Goal: Task Accomplishment & Management: Complete application form

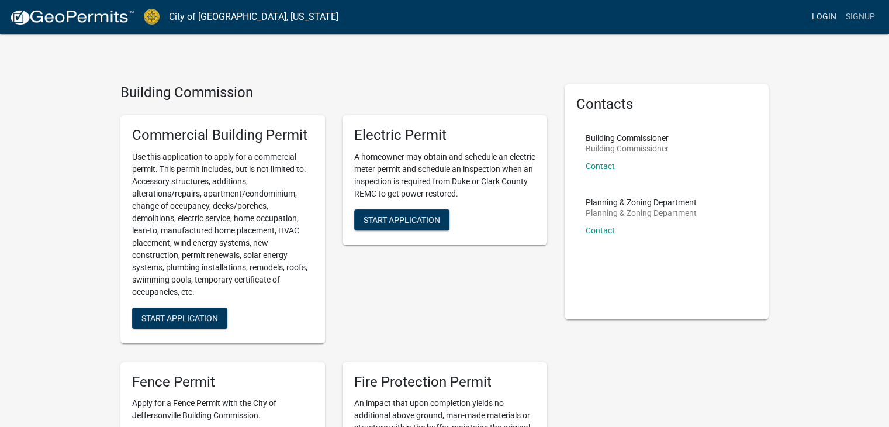
click at [830, 12] on link "Login" at bounding box center [824, 17] width 34 height 22
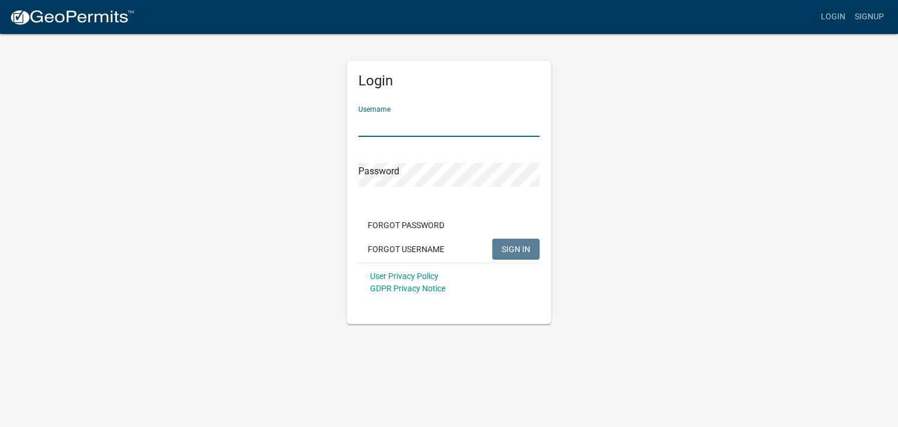
click at [389, 124] on input "Username" at bounding box center [448, 125] width 181 height 24
type input "mmetry"
click at [524, 250] on span "SIGN IN" at bounding box center [515, 248] width 29 height 9
click at [492, 238] on button "SIGN IN" at bounding box center [515, 248] width 47 height 21
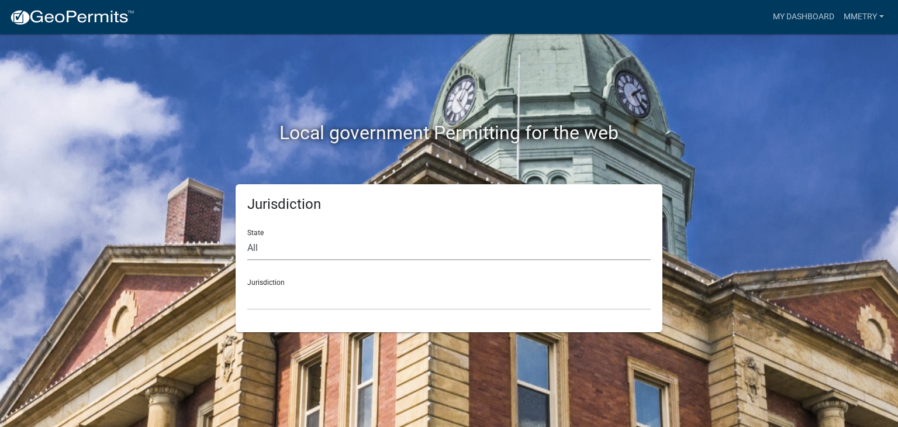
click at [343, 242] on select "All Colorado Georgia Indiana Iowa Kansas Minnesota Ohio South Carolina Wisconsin" at bounding box center [448, 248] width 403 height 24
select select "Indiana"
click at [247, 236] on select "All Colorado Georgia Indiana Iowa Kansas Minnesota Ohio South Carolina Wisconsin" at bounding box center [448, 248] width 403 height 24
click at [323, 303] on select "City of Charlestown, Indiana City of Jeffersonville, Indiana City of Logansport…" at bounding box center [448, 298] width 403 height 24
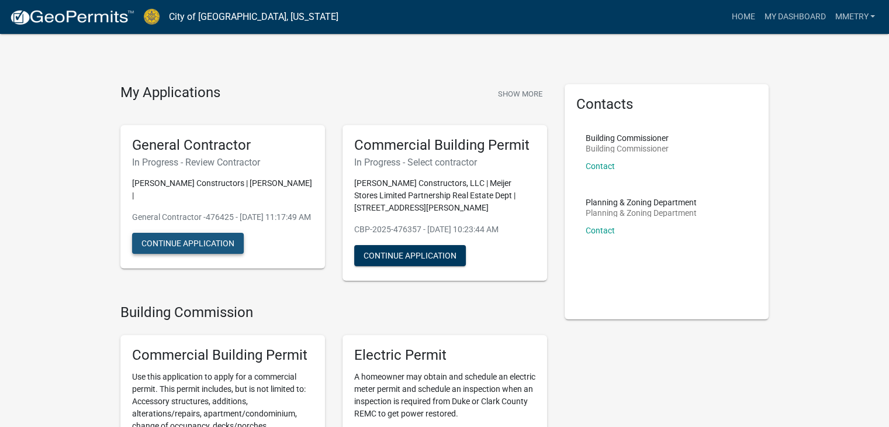
click at [179, 238] on button "Continue Application" at bounding box center [188, 243] width 112 height 21
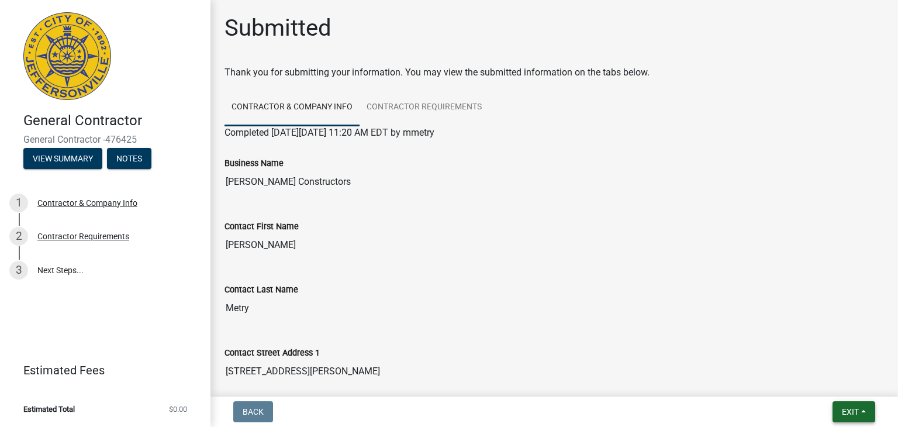
click at [852, 411] on span "Exit" at bounding box center [849, 411] width 17 height 9
click at [816, 381] on button "Save & Exit" at bounding box center [828, 381] width 93 height 28
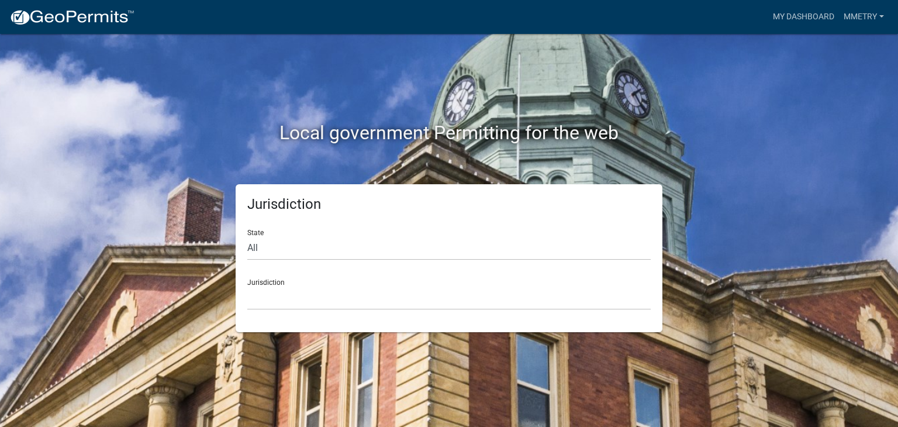
click at [265, 278] on div "Jurisdiction Custer County, Colorado Carroll County, Georgia Cook County, Georg…" at bounding box center [448, 289] width 403 height 40
click at [259, 244] on select "All Colorado Georgia Indiana Iowa Kansas Minnesota Ohio South Carolina Wisconsin" at bounding box center [448, 248] width 403 height 24
select select "Indiana"
click at [247, 236] on select "All Colorado Georgia Indiana Iowa Kansas Minnesota Ohio South Carolina Wisconsin" at bounding box center [448, 248] width 403 height 24
click at [268, 286] on select "City of Charlestown, Indiana City of Jeffersonville, Indiana City of Logansport…" at bounding box center [448, 298] width 403 height 24
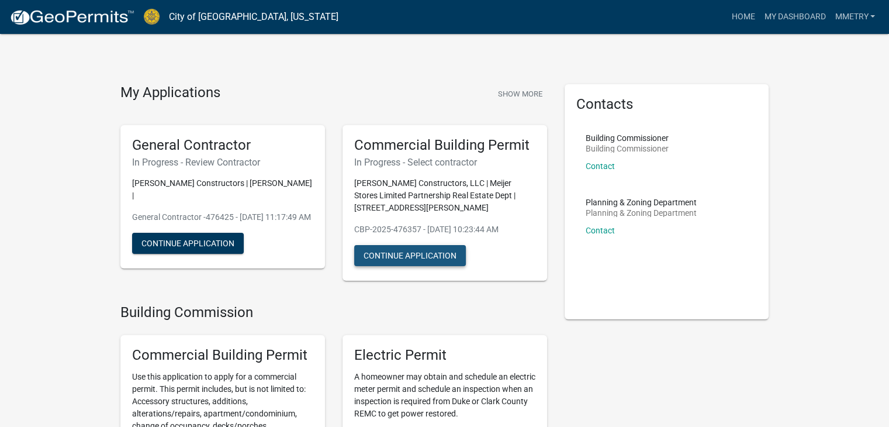
click at [416, 258] on button "Continue Application" at bounding box center [410, 255] width 112 height 21
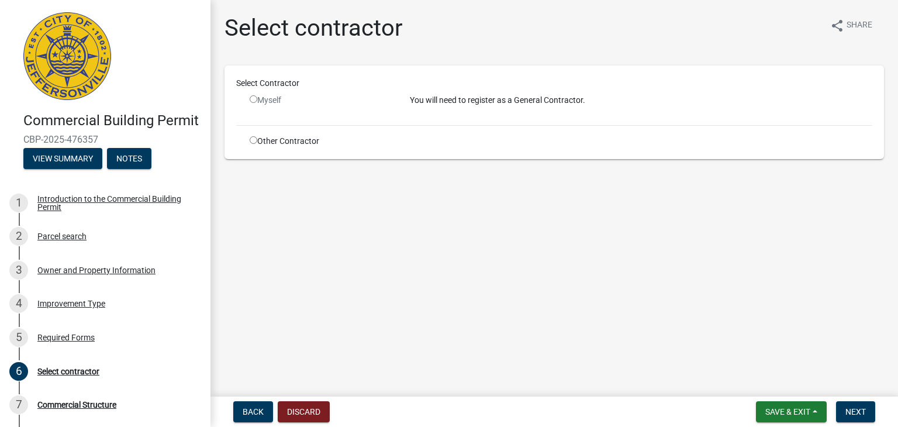
click at [252, 141] on input "radio" at bounding box center [254, 140] width 8 height 8
radio input "true"
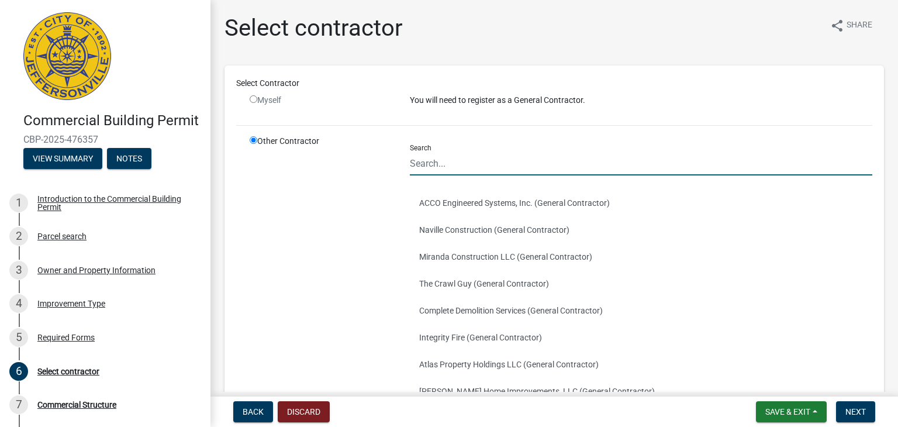
click at [423, 168] on input "Search" at bounding box center [641, 163] width 462 height 24
type input "[PERSON_NAME] Constructors, LLC"
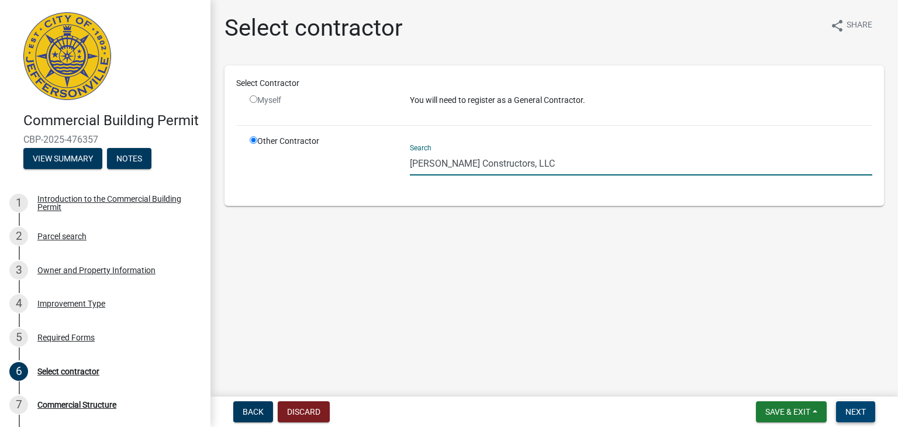
click at [857, 409] on span "Next" at bounding box center [855, 411] width 20 height 9
drag, startPoint x: 445, startPoint y: 176, endPoint x: 218, endPoint y: 185, distance: 226.9
click at [220, 185] on div "Select Contractor Myself You will need to register as a General Contractor. Oth…" at bounding box center [554, 142] width 677 height 154
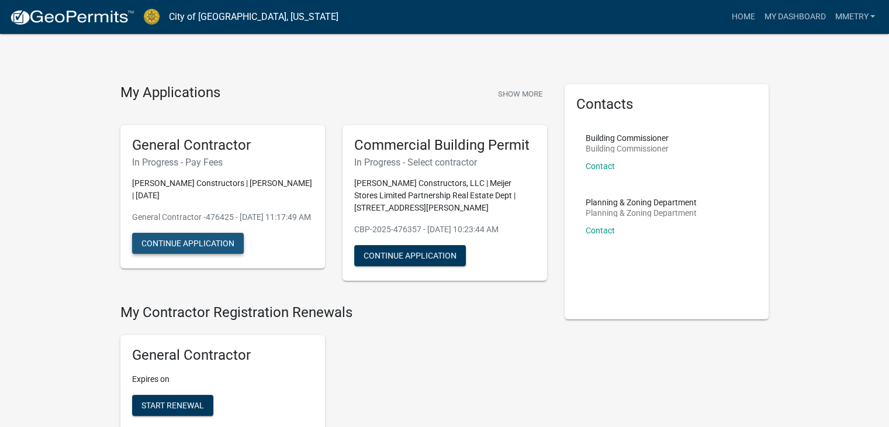
click at [169, 238] on button "Continue Application" at bounding box center [188, 243] width 112 height 21
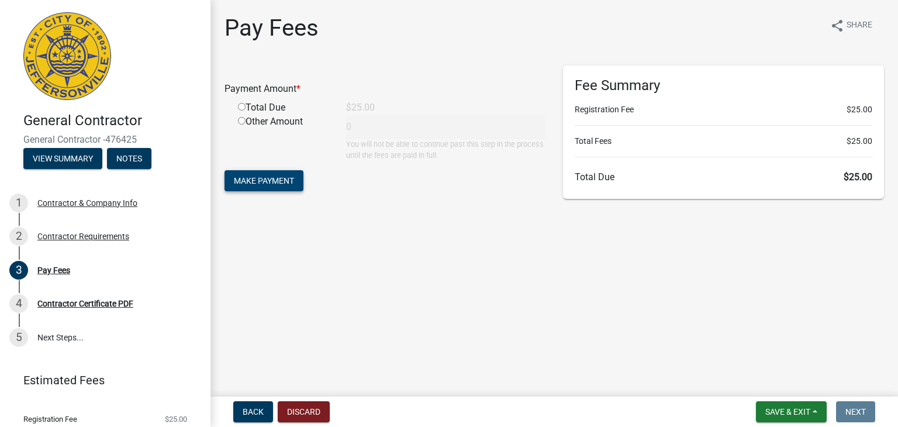
click at [258, 181] on span "Make Payment" at bounding box center [264, 180] width 60 height 9
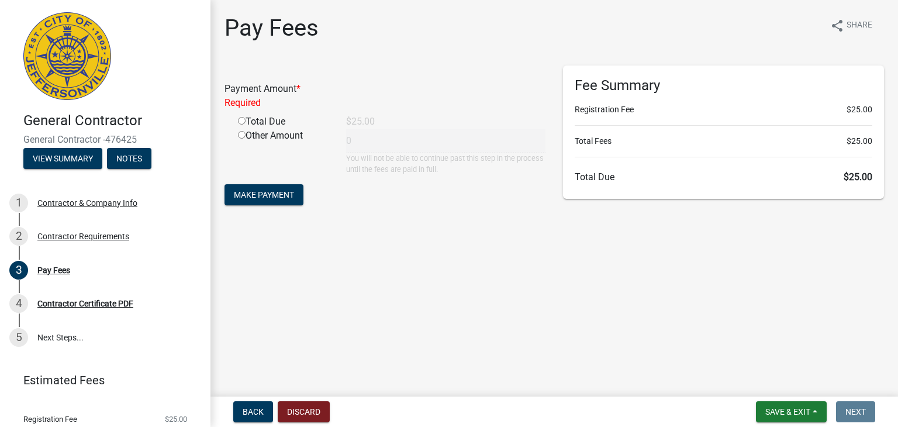
click at [240, 120] on input "radio" at bounding box center [242, 121] width 8 height 8
radio input "true"
type input "25"
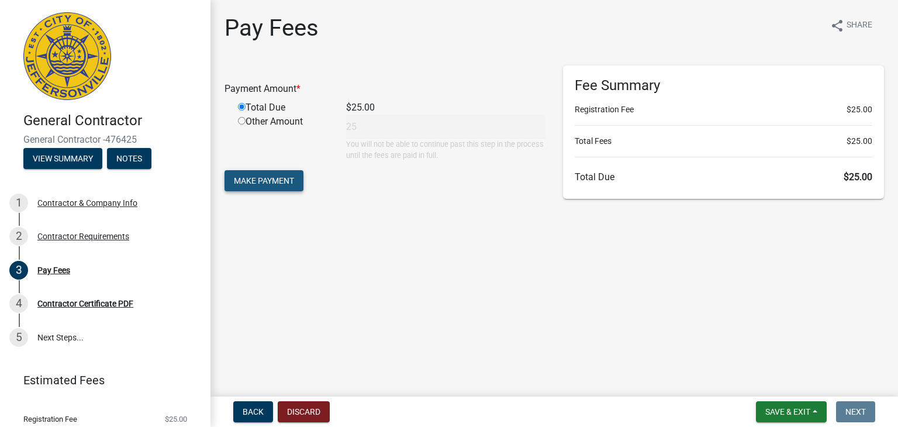
click at [261, 180] on span "Make Payment" at bounding box center [264, 180] width 60 height 9
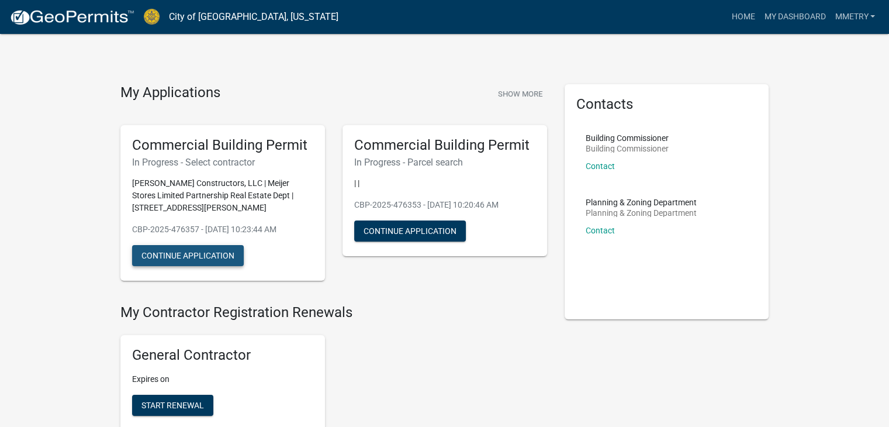
click at [194, 262] on button "Continue Application" at bounding box center [188, 255] width 112 height 21
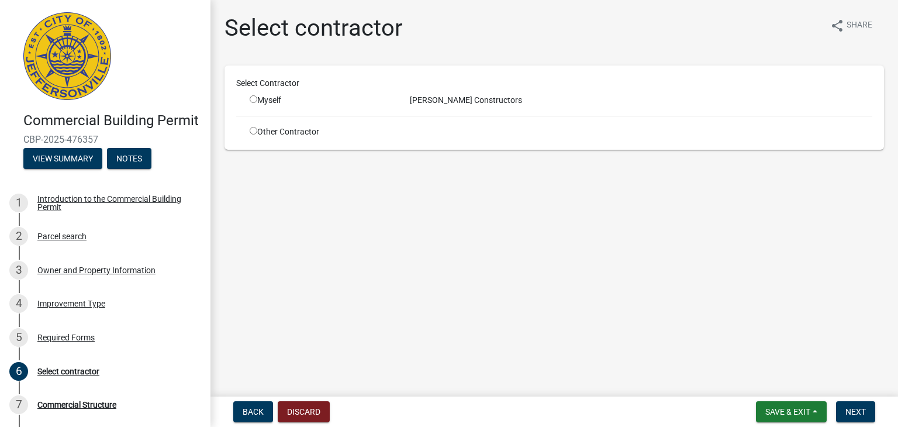
click at [250, 131] on input "radio" at bounding box center [254, 131] width 8 height 8
radio input "true"
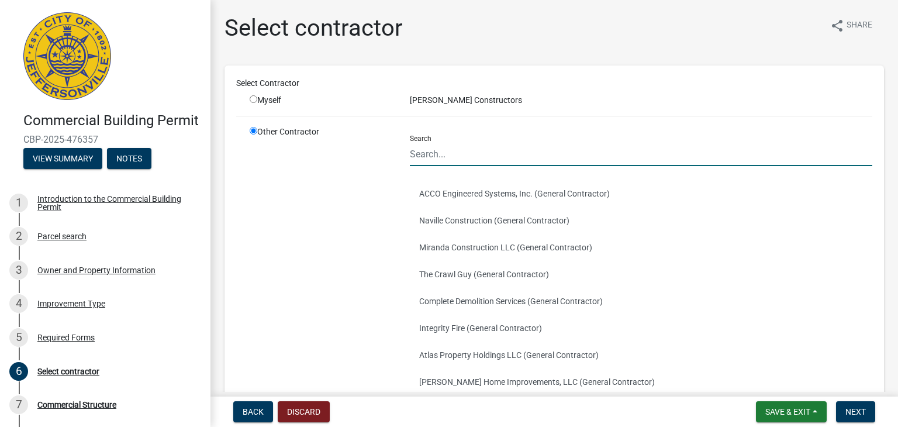
click at [413, 155] on input "Search" at bounding box center [641, 154] width 462 height 24
type input "[PERSON_NAME] Constructors, LLC"
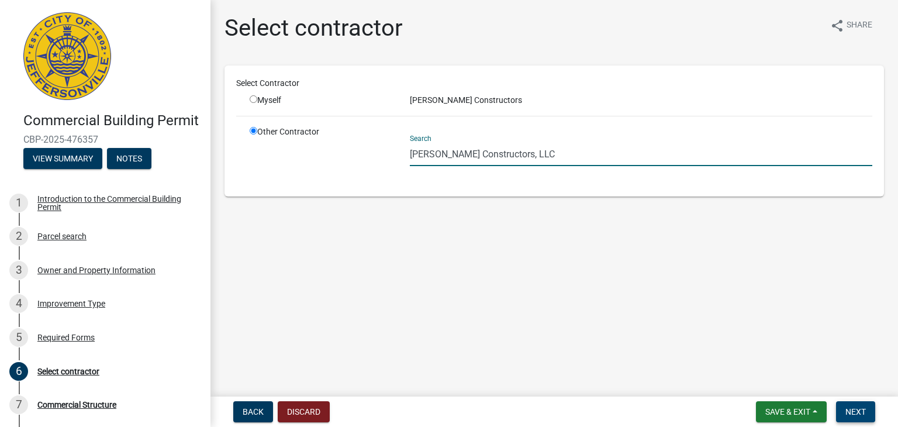
click at [854, 411] on span "Next" at bounding box center [855, 411] width 20 height 9
drag, startPoint x: 411, startPoint y: 178, endPoint x: 315, endPoint y: 181, distance: 96.5
click at [318, 181] on div "Other Contractor Search Badgett Constructors, LLC" at bounding box center [561, 155] width 640 height 59
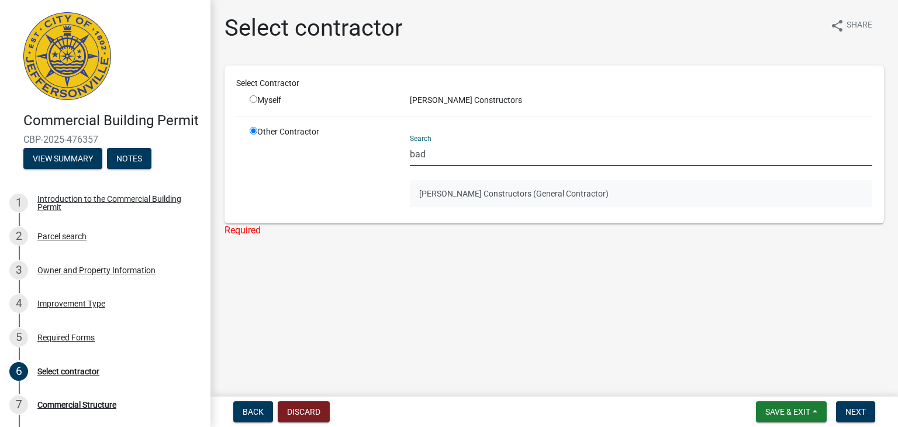
type input "bad"
click at [449, 198] on button "Badgett Constructors (General Contractor)" at bounding box center [641, 193] width 462 height 27
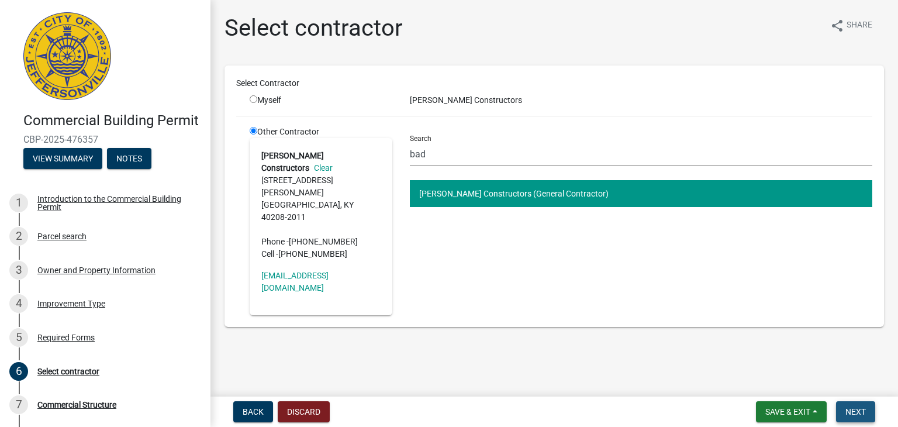
click at [851, 407] on span "Next" at bounding box center [855, 411] width 20 height 9
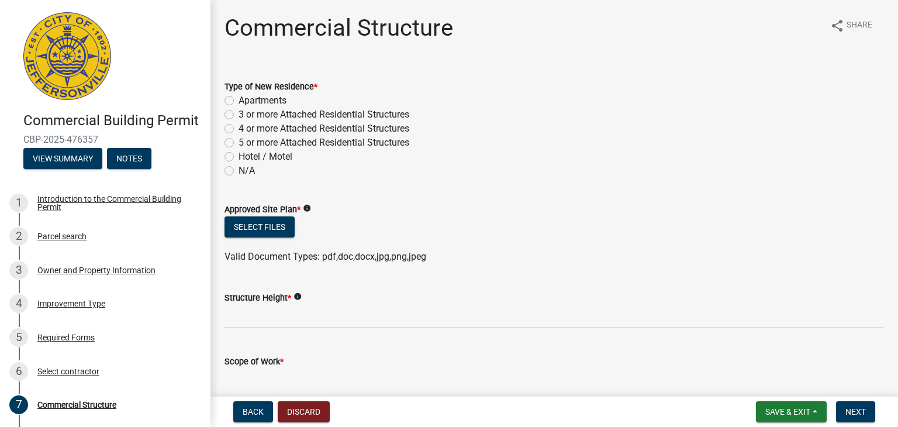
click at [238, 169] on label "N/A" at bounding box center [246, 171] width 16 height 14
click at [238, 169] on input "N/A" at bounding box center [242, 168] width 8 height 8
radio input "true"
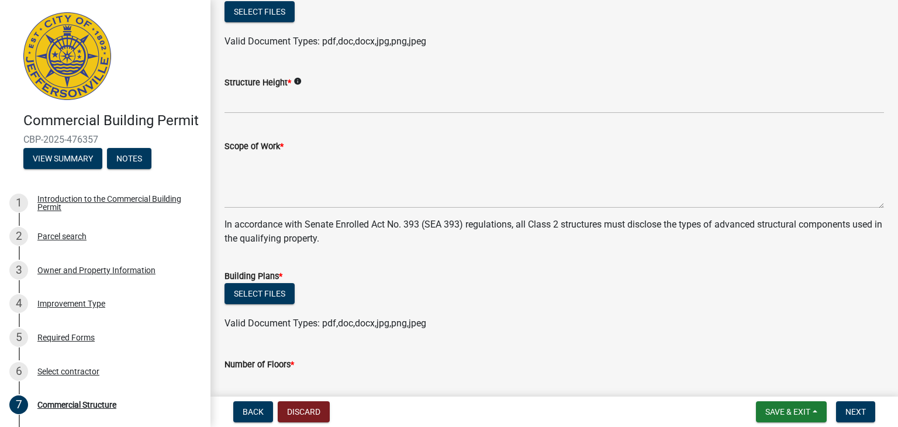
scroll to position [234, 0]
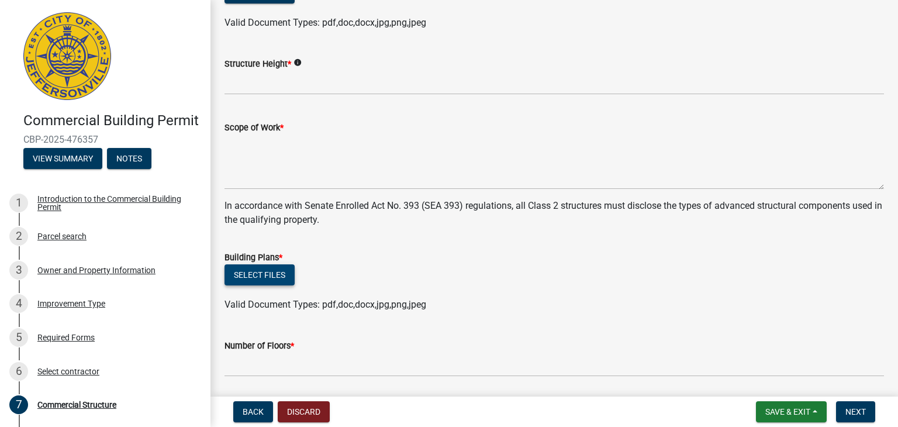
click at [266, 278] on button "Select files" at bounding box center [259, 274] width 70 height 21
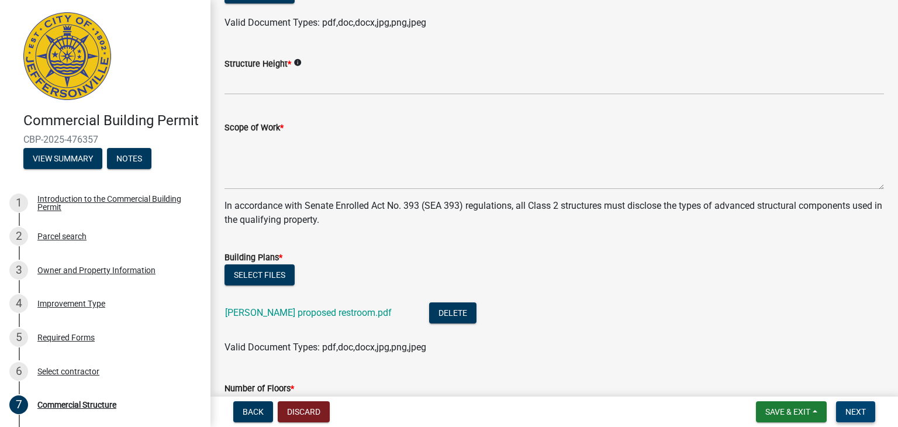
click at [860, 407] on span "Next" at bounding box center [855, 411] width 20 height 9
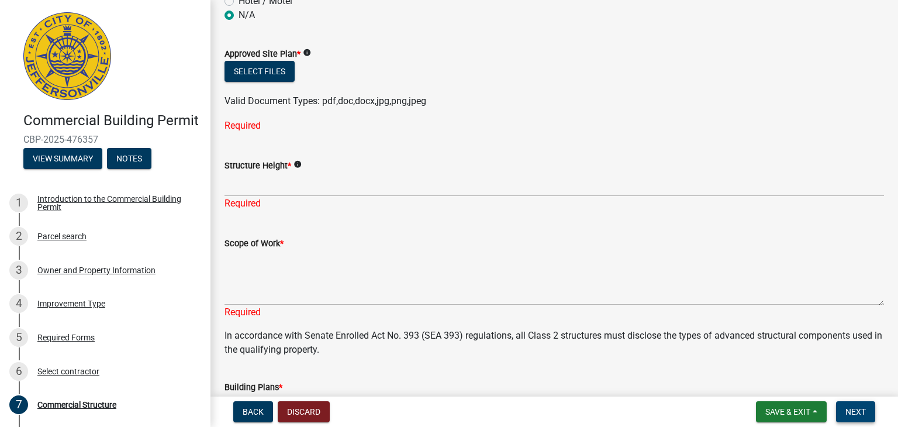
scroll to position [175, 0]
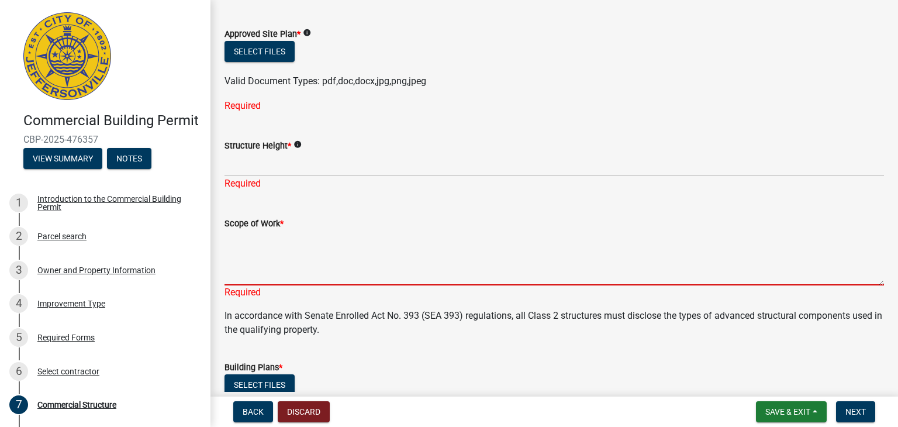
click at [258, 265] on textarea "Scope of Work *" at bounding box center [553, 257] width 659 height 55
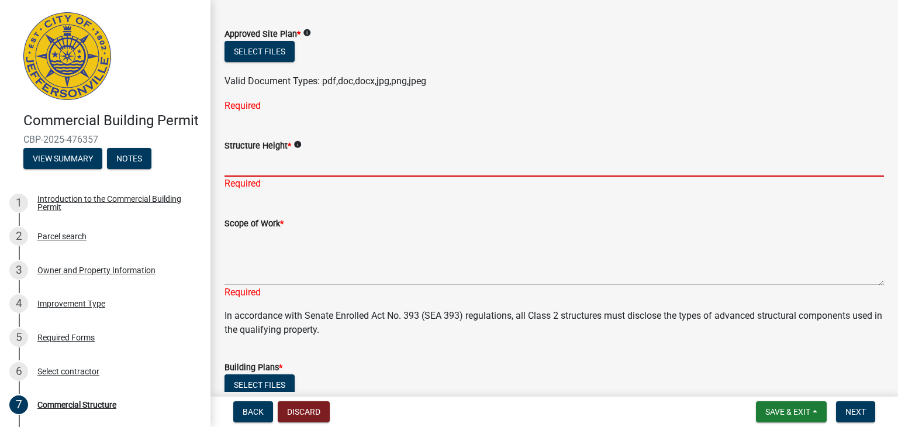
click at [243, 167] on input "Structure Height *" at bounding box center [553, 165] width 659 height 24
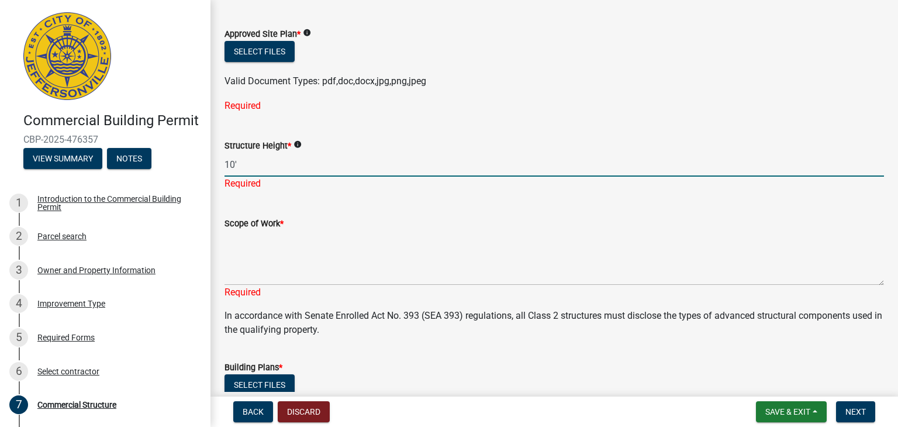
type input "10'"
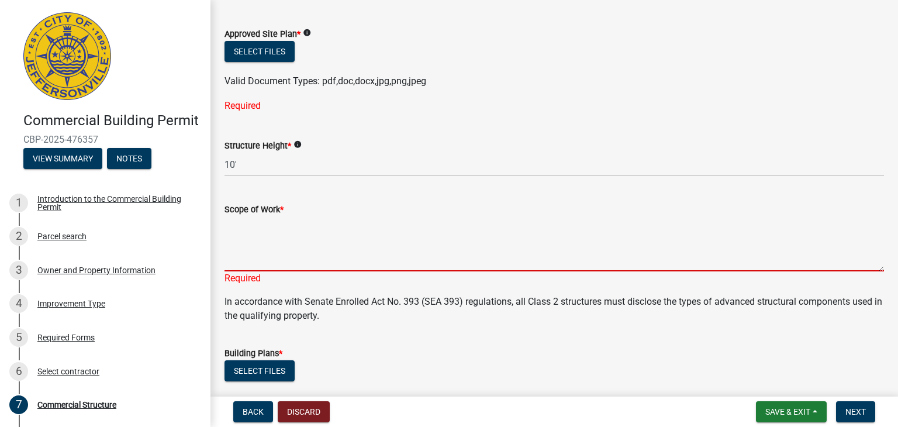
click at [248, 274] on div "Scope of Work * Required" at bounding box center [553, 235] width 659 height 99
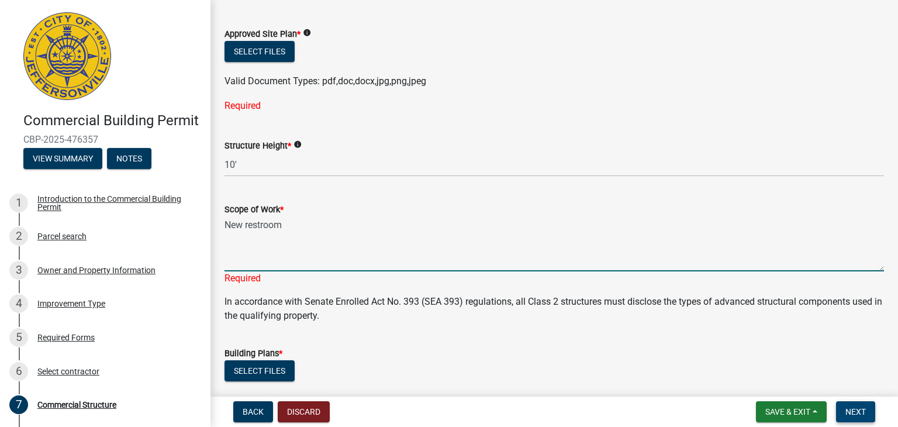
type textarea "New restroom"
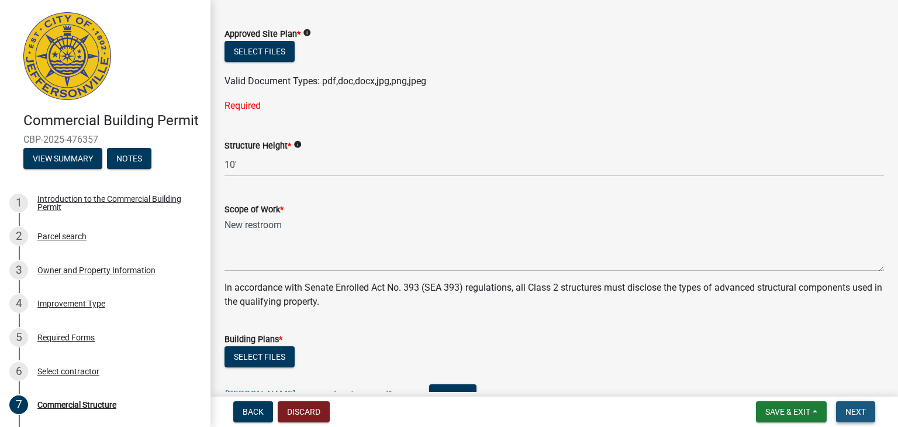
click at [850, 402] on button "Next" at bounding box center [855, 411] width 39 height 21
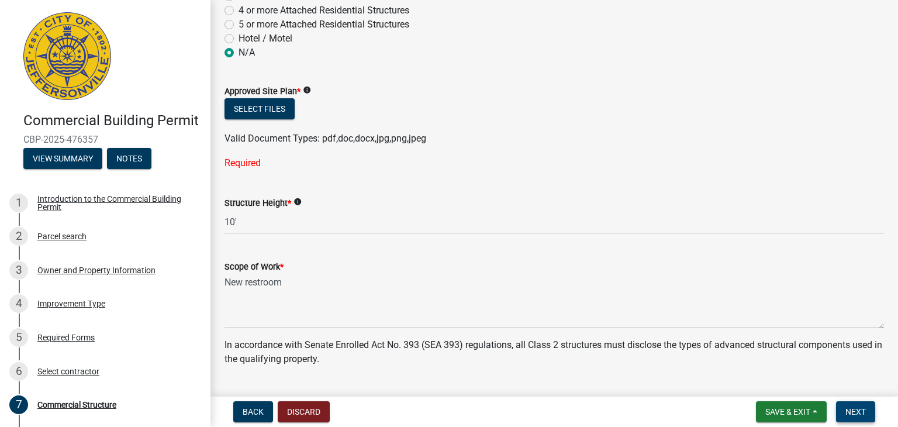
scroll to position [117, 0]
click at [266, 108] on button "Select files" at bounding box center [259, 109] width 70 height 21
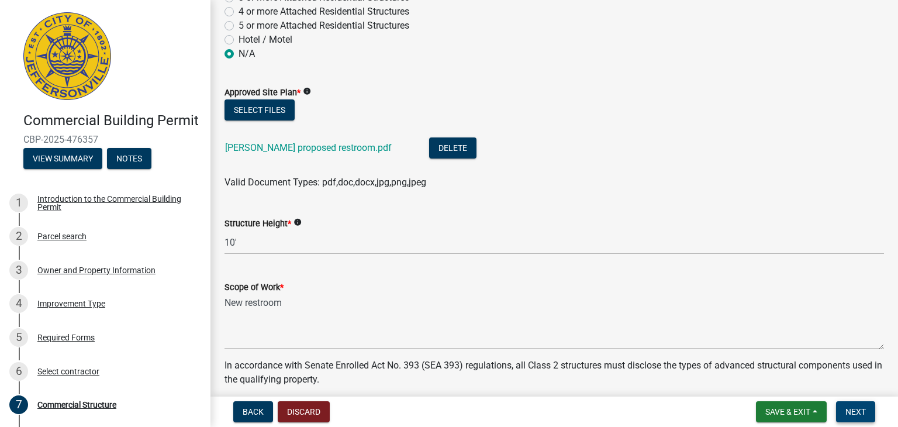
click at [844, 410] on button "Next" at bounding box center [855, 411] width 39 height 21
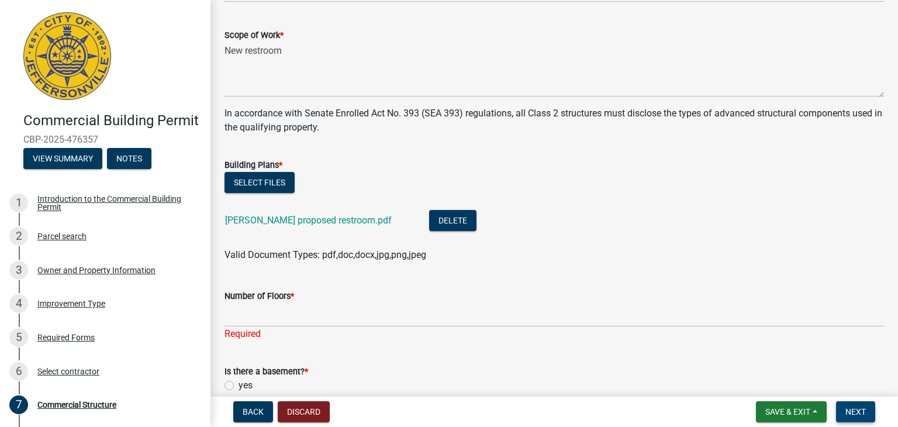
scroll to position [409, 0]
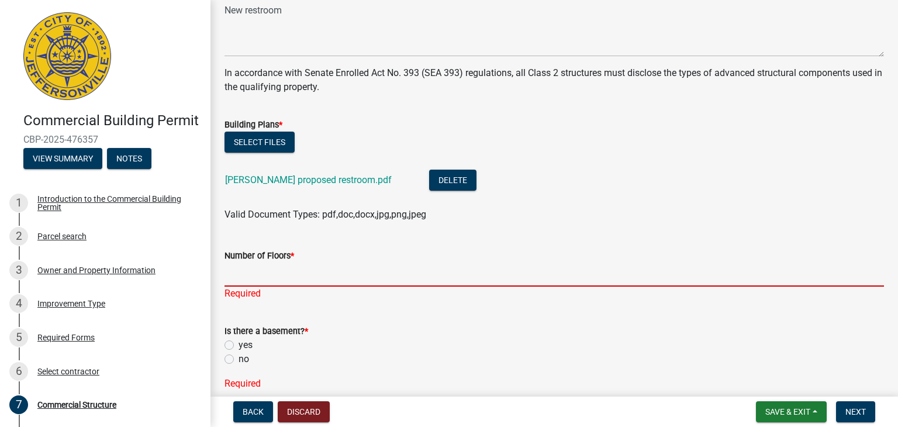
click at [225, 279] on input "Number of Floors *" at bounding box center [553, 274] width 659 height 24
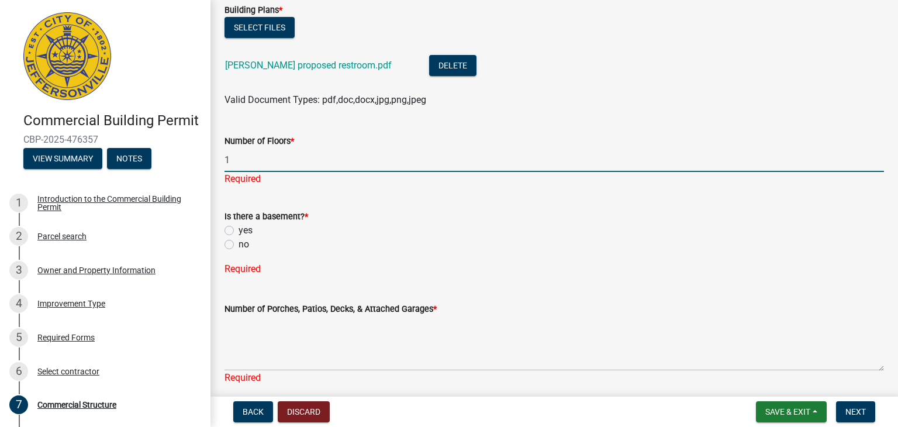
scroll to position [526, 0]
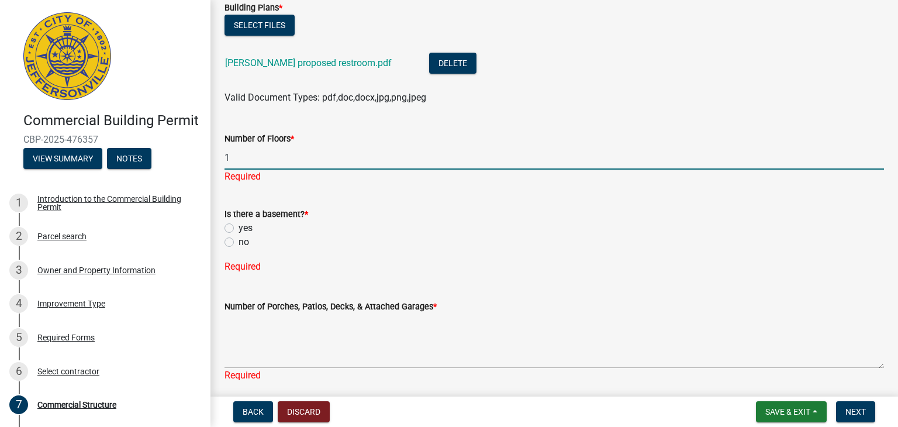
type input "1"
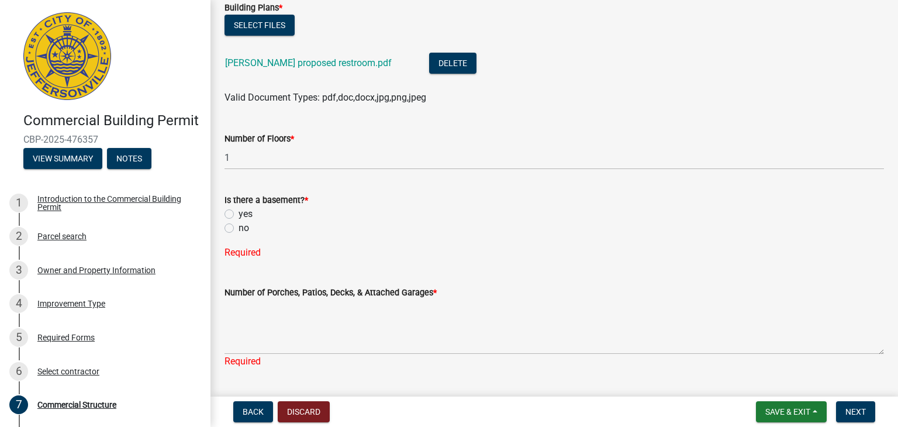
click at [231, 243] on div "Is there a basement? * yes no Required" at bounding box center [553, 219] width 659 height 81
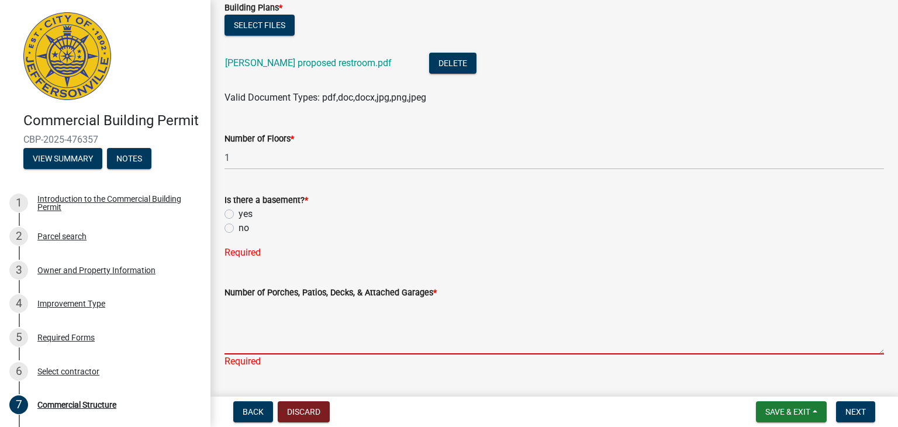
click at [282, 340] on textarea "Number of Porches, Patios, Decks, & Attached Garages *" at bounding box center [553, 326] width 659 height 55
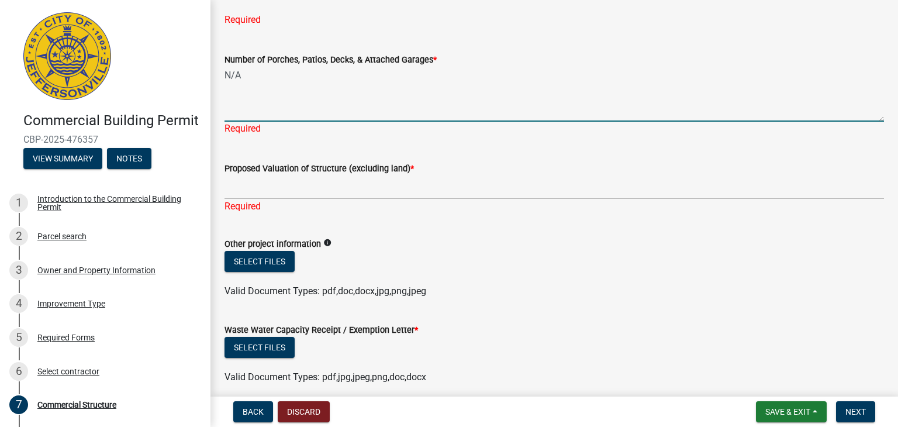
scroll to position [760, 0]
type textarea "N/A"
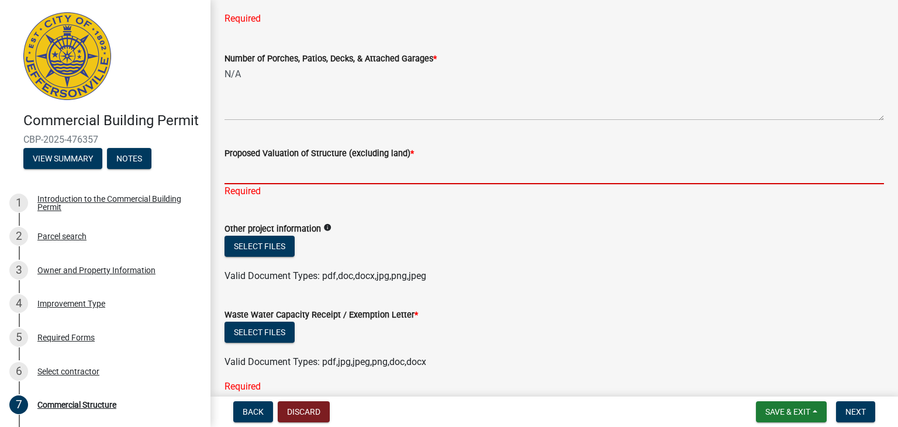
click at [255, 183] on div "Proposed Valuation of Structure (excluding land) * Required" at bounding box center [553, 164] width 659 height 68
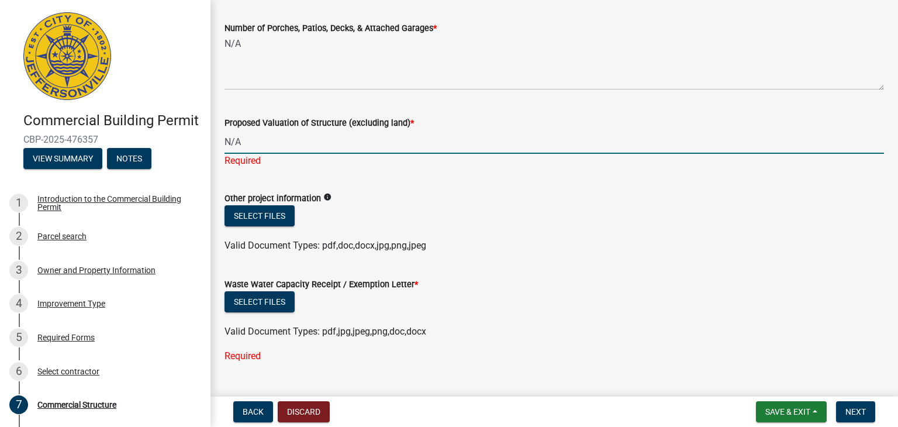
scroll to position [816, 0]
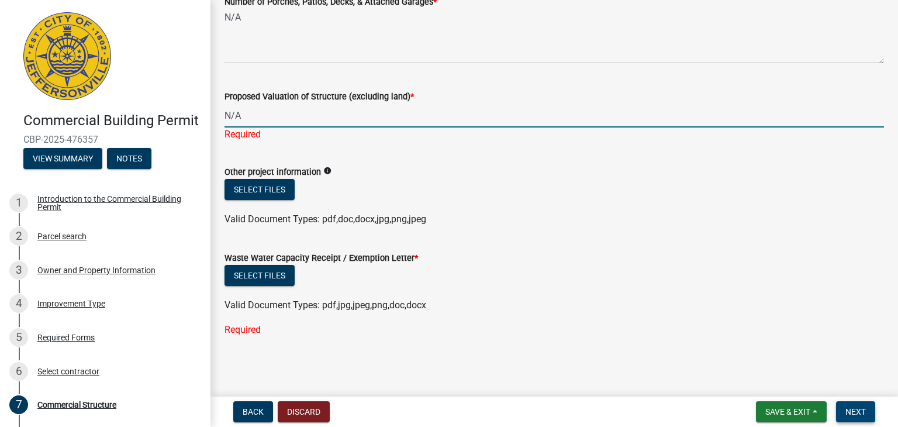
type input "N/A"
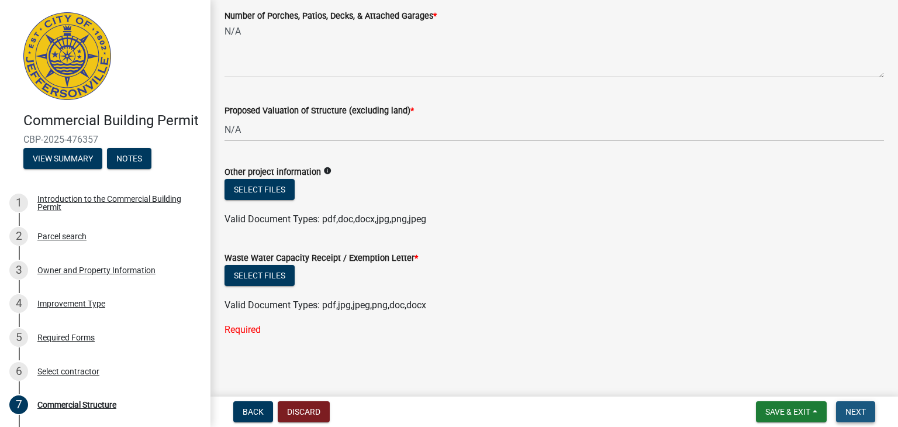
click at [844, 403] on button "Next" at bounding box center [855, 411] width 39 height 21
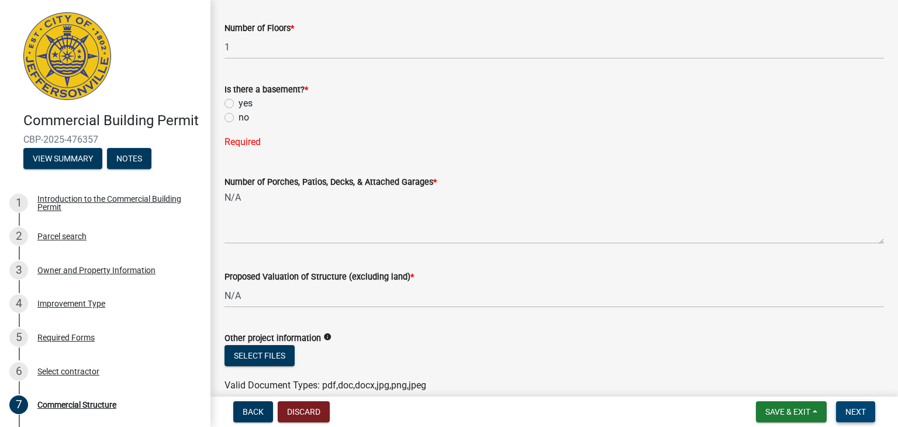
scroll to position [569, 0]
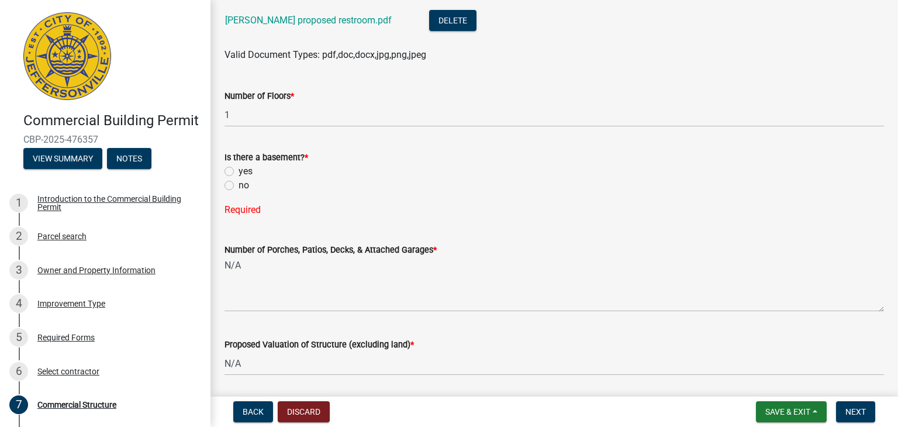
click at [238, 185] on label "no" at bounding box center [243, 185] width 11 height 14
click at [238, 185] on input "no" at bounding box center [242, 182] width 8 height 8
radio input "true"
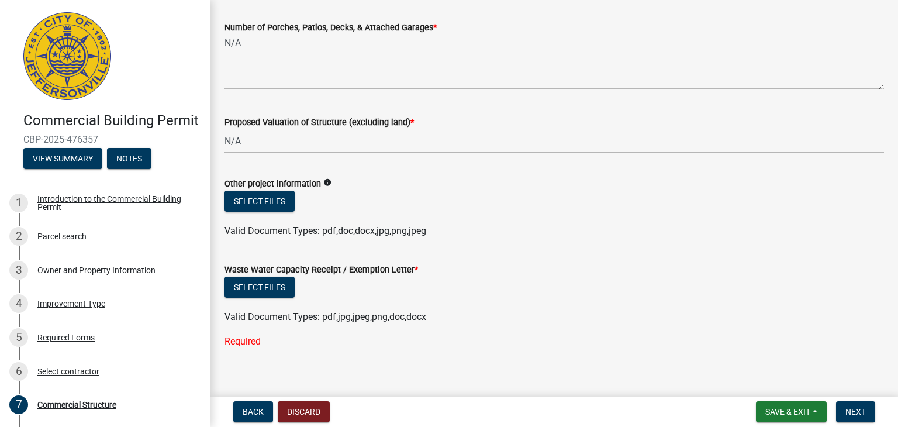
scroll to position [779, 0]
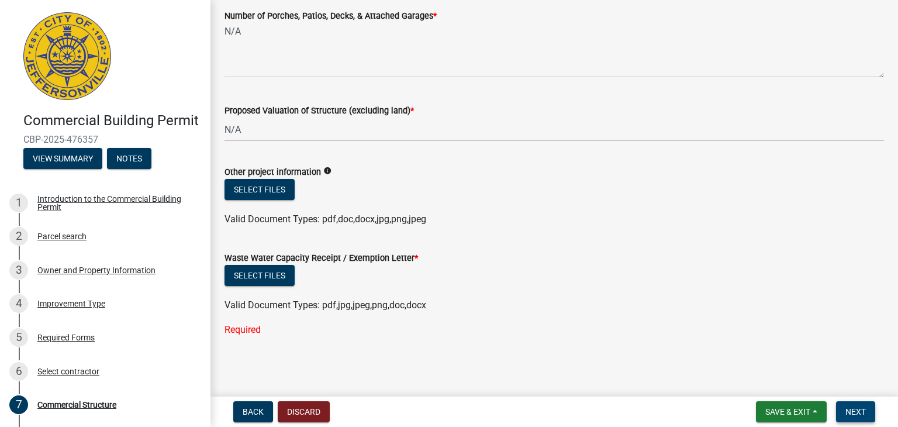
click at [862, 411] on span "Next" at bounding box center [855, 411] width 20 height 9
click at [252, 276] on button "Select files" at bounding box center [259, 275] width 70 height 21
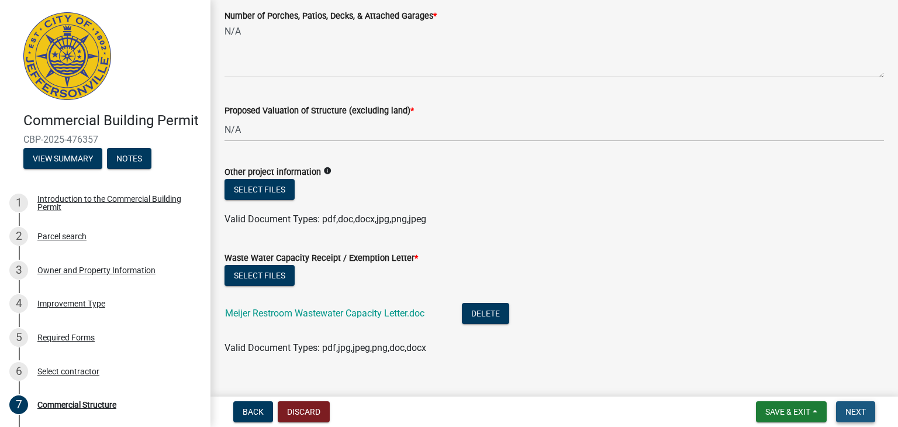
click at [856, 410] on span "Next" at bounding box center [855, 411] width 20 height 9
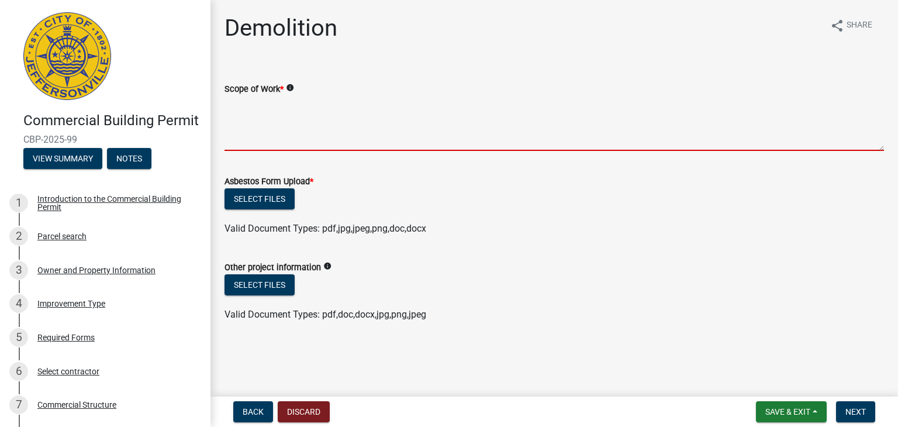
click at [245, 115] on textarea "Scope of Work *" at bounding box center [553, 123] width 659 height 55
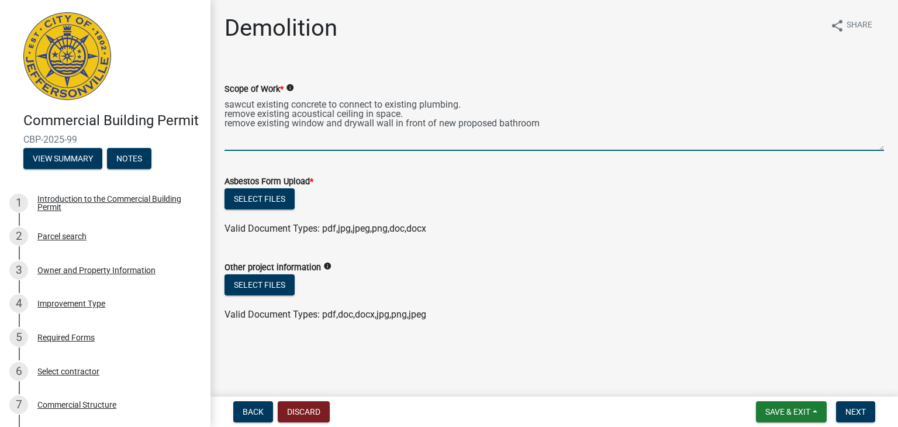
type textarea "sawcut existing concrete to connect to existing plumbing. remove existing acous…"
click at [257, 200] on button "Select files" at bounding box center [259, 198] width 70 height 21
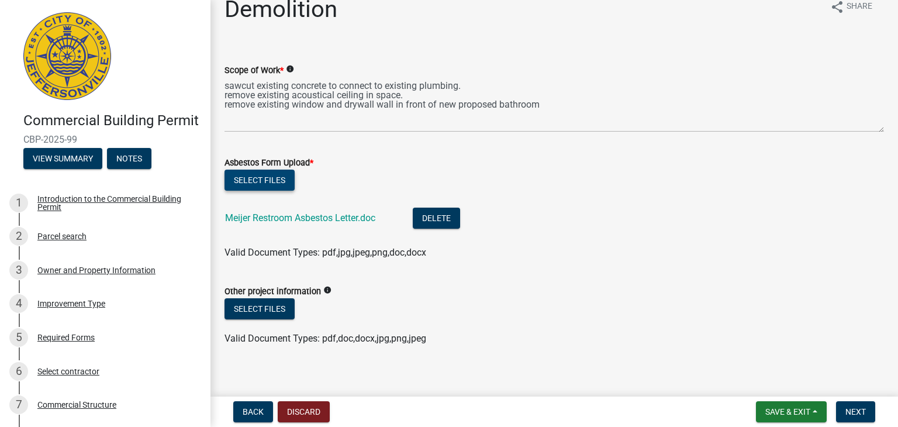
scroll to position [29, 0]
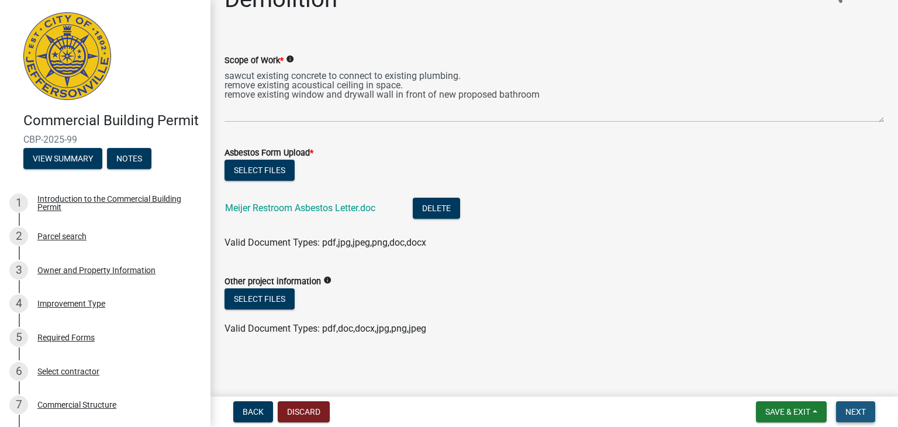
click at [853, 413] on span "Next" at bounding box center [855, 411] width 20 height 9
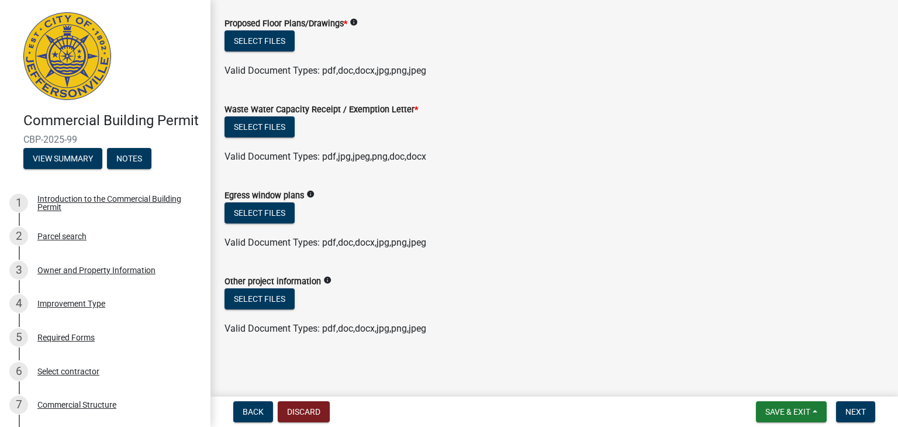
scroll to position [0, 0]
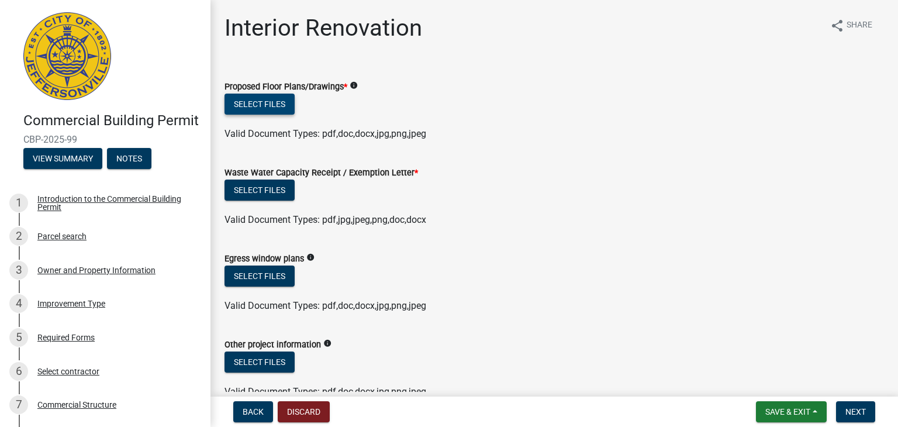
click at [261, 106] on button "Select files" at bounding box center [259, 103] width 70 height 21
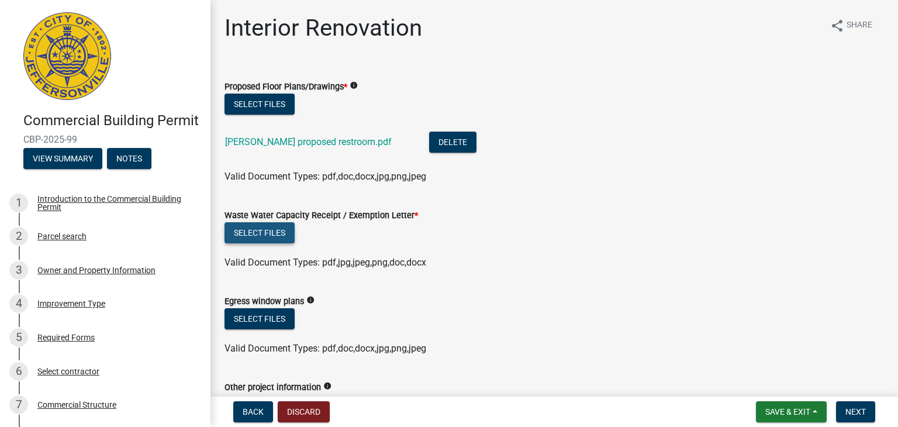
click at [278, 229] on button "Select files" at bounding box center [259, 232] width 70 height 21
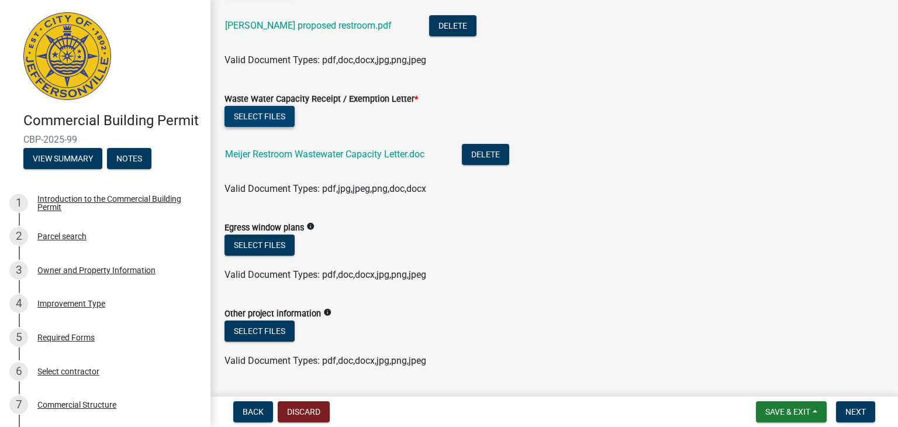
scroll to position [148, 0]
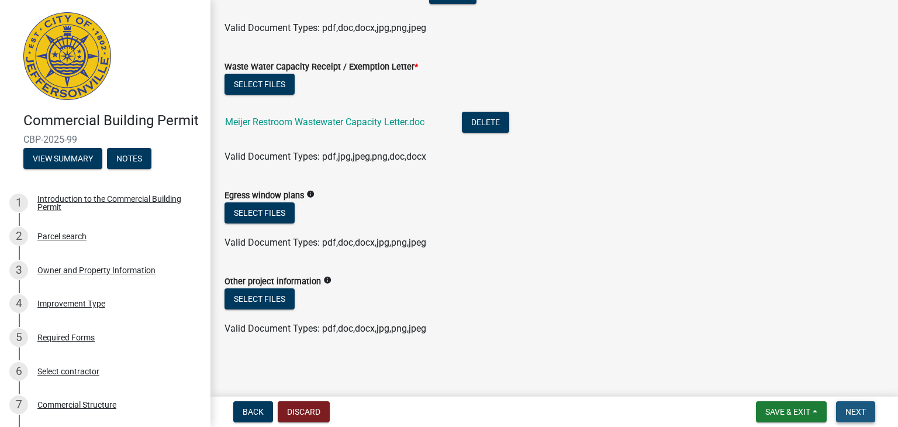
click at [858, 409] on span "Next" at bounding box center [855, 411] width 20 height 9
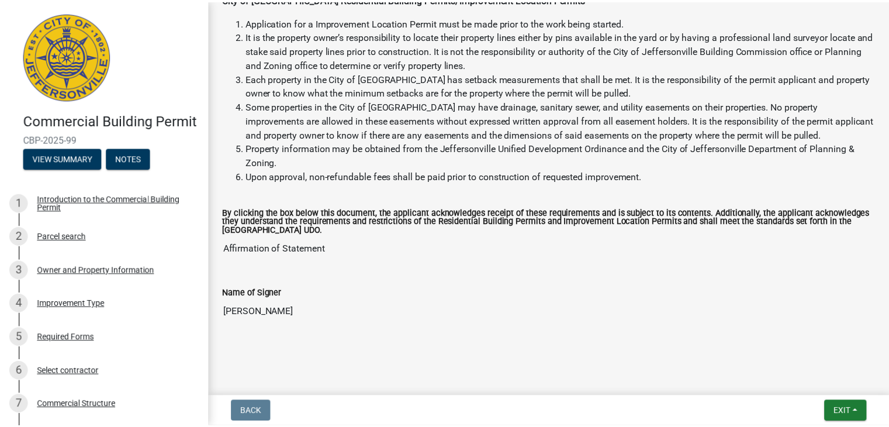
scroll to position [185, 0]
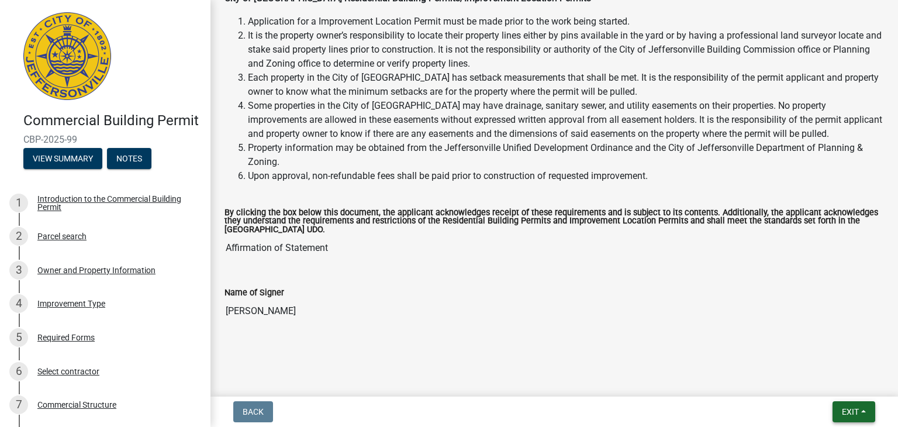
click at [843, 407] on span "Exit" at bounding box center [849, 411] width 17 height 9
click at [820, 383] on button "Save & Exit" at bounding box center [828, 381] width 93 height 28
